Goal: Information Seeking & Learning: Learn about a topic

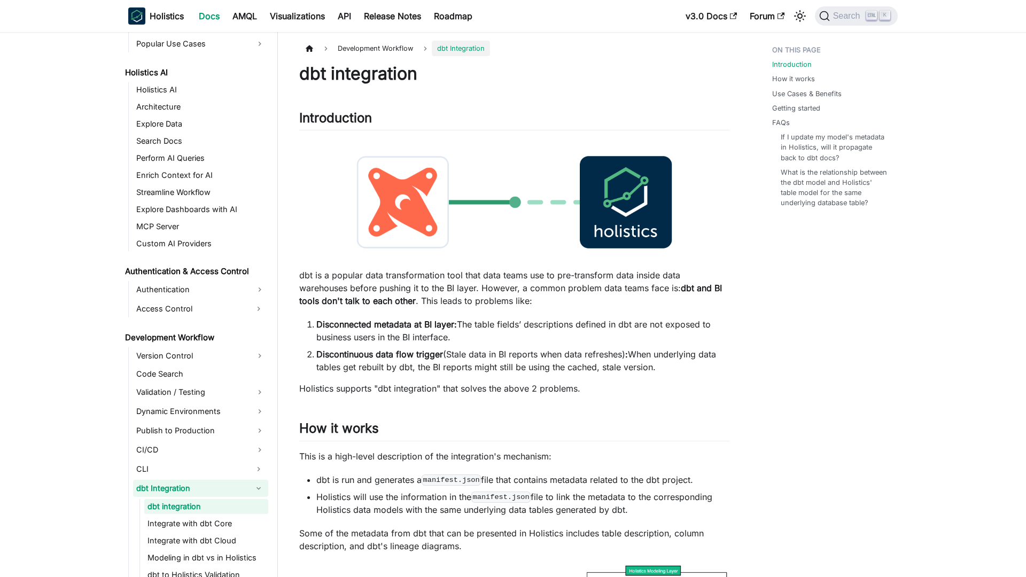
scroll to position [564, 0]
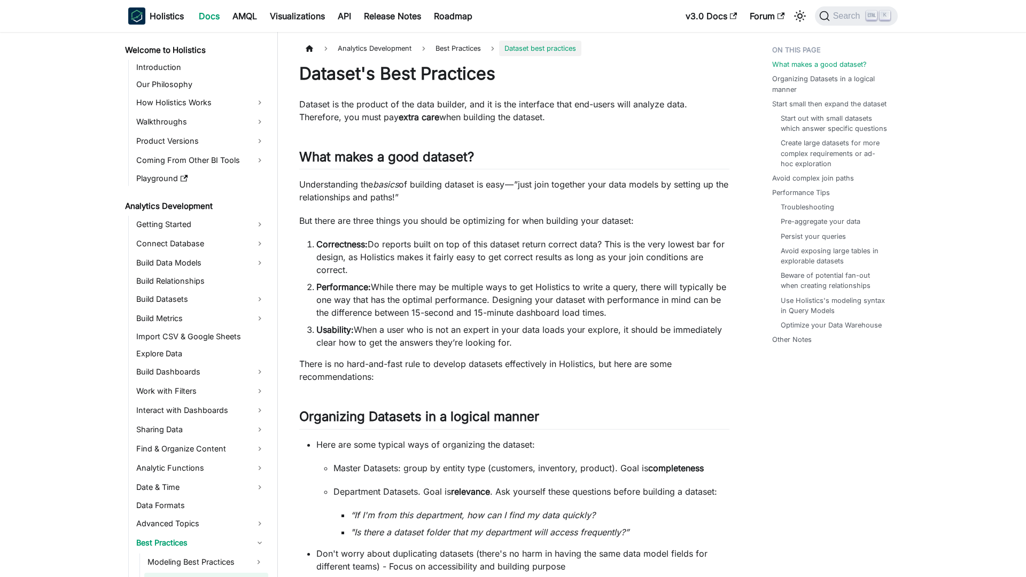
scroll to position [120, 0]
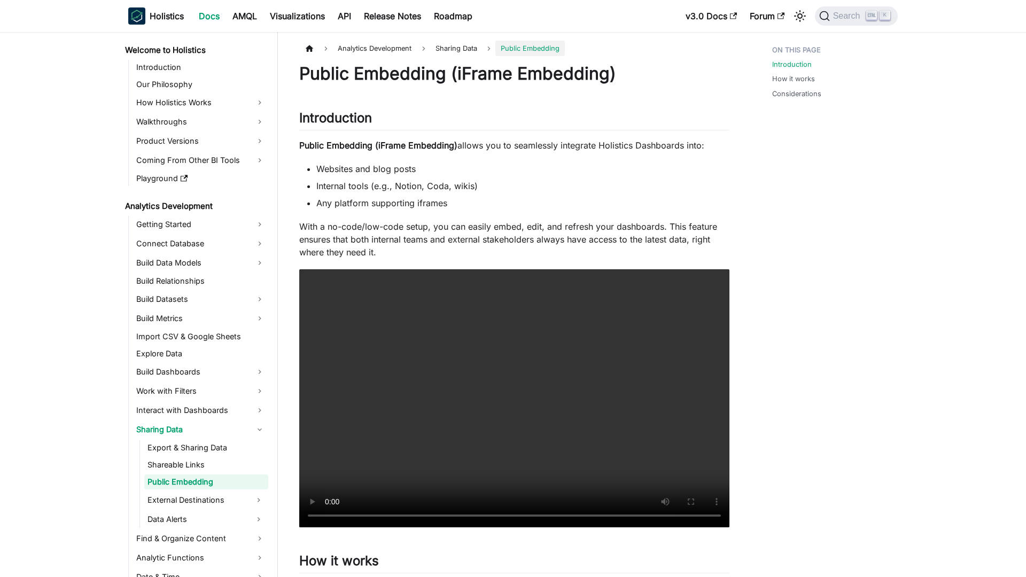
scroll to position [21, 0]
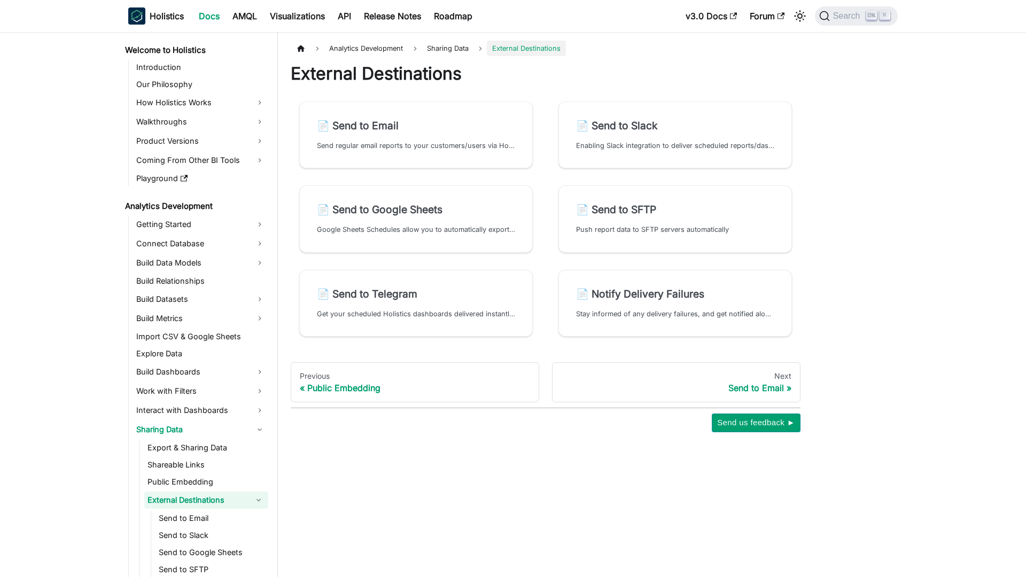
scroll to position [41, 0]
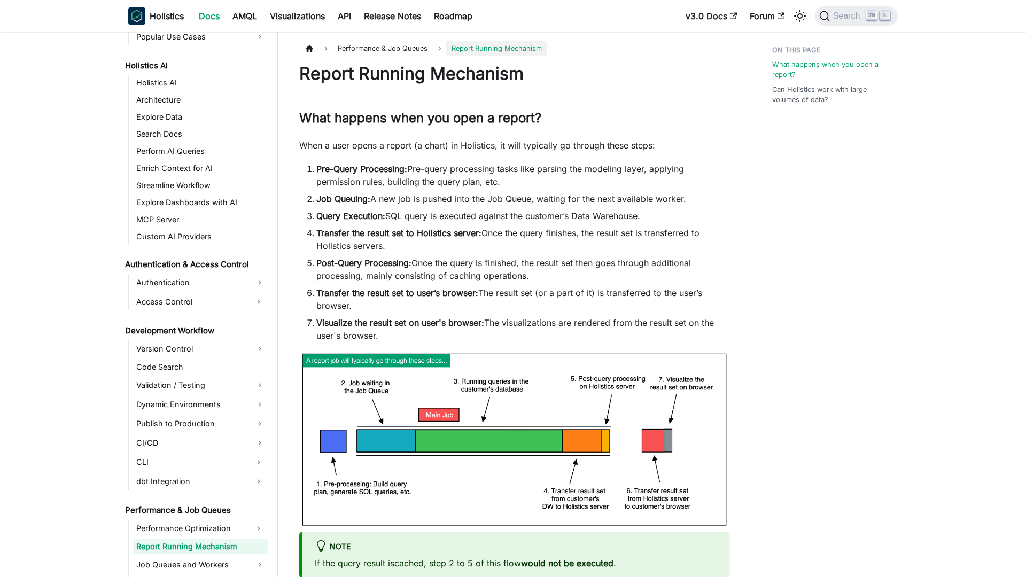
scroll to position [612, 0]
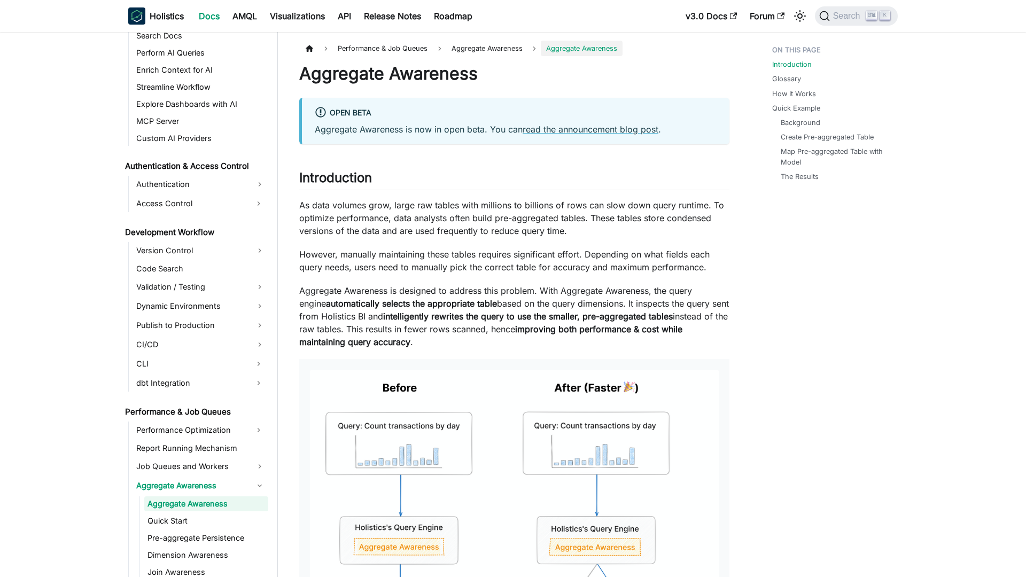
scroll to position [667, 0]
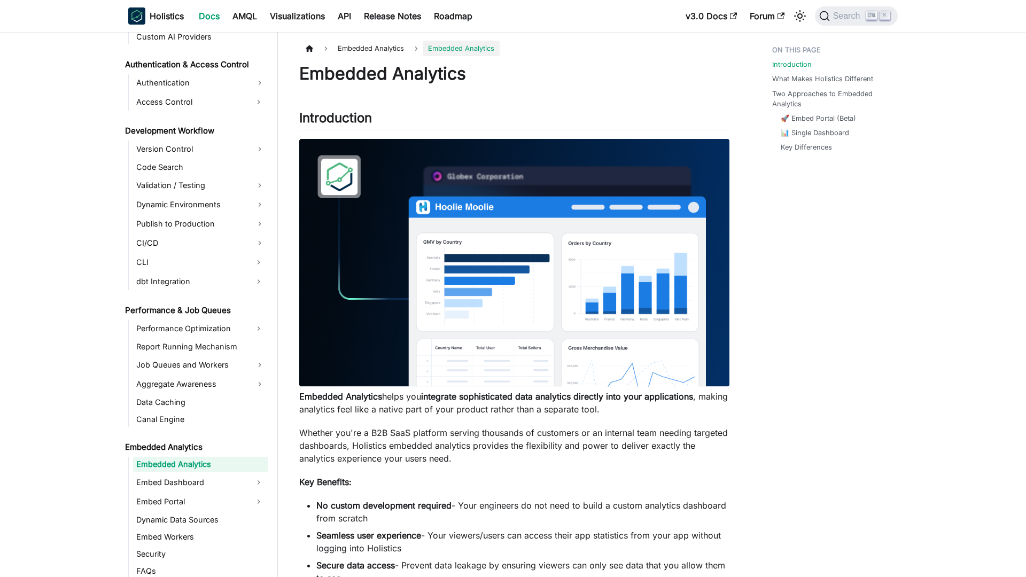
scroll to position [729, 0]
